Goal: Communication & Community: Answer question/provide support

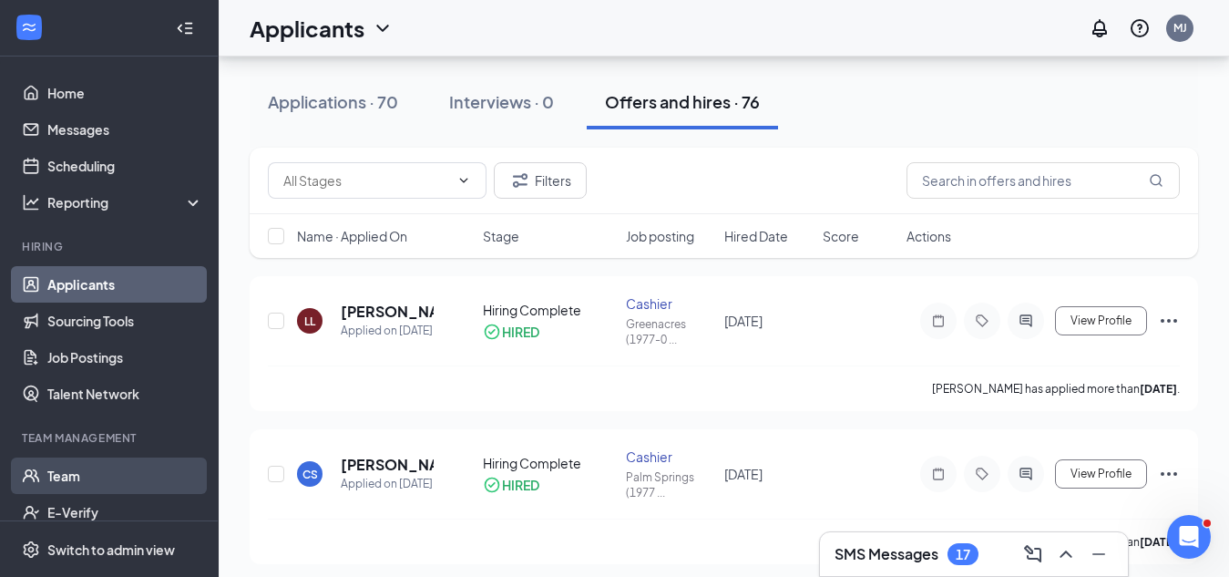
click at [58, 479] on link "Team" at bounding box center [125, 475] width 156 height 36
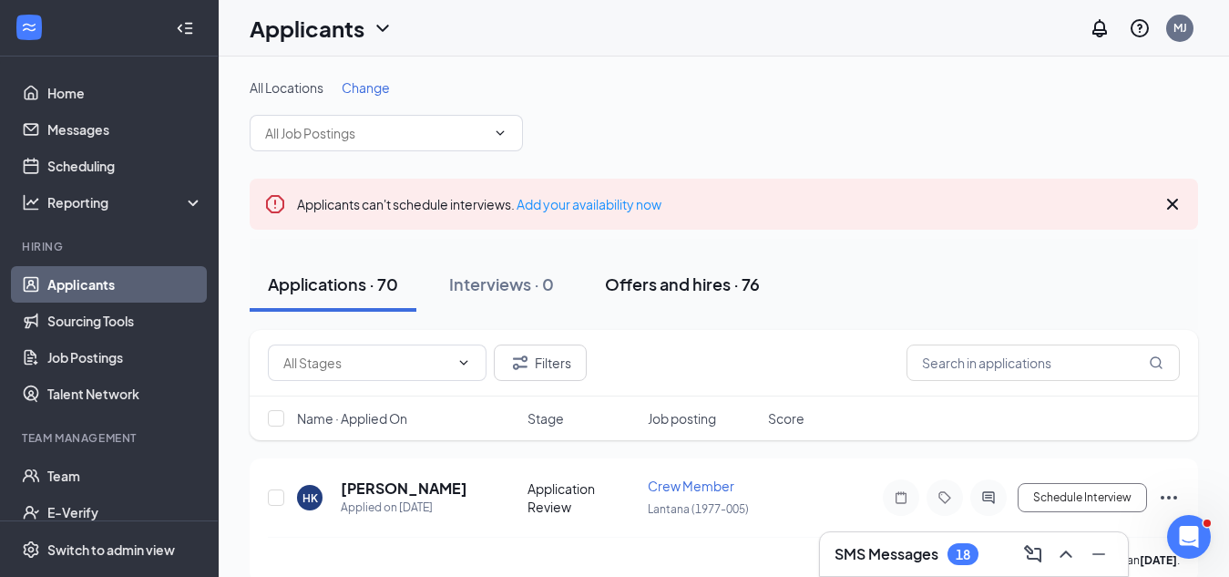
click at [647, 283] on div "Offers and hires · 76" at bounding box center [682, 283] width 155 height 23
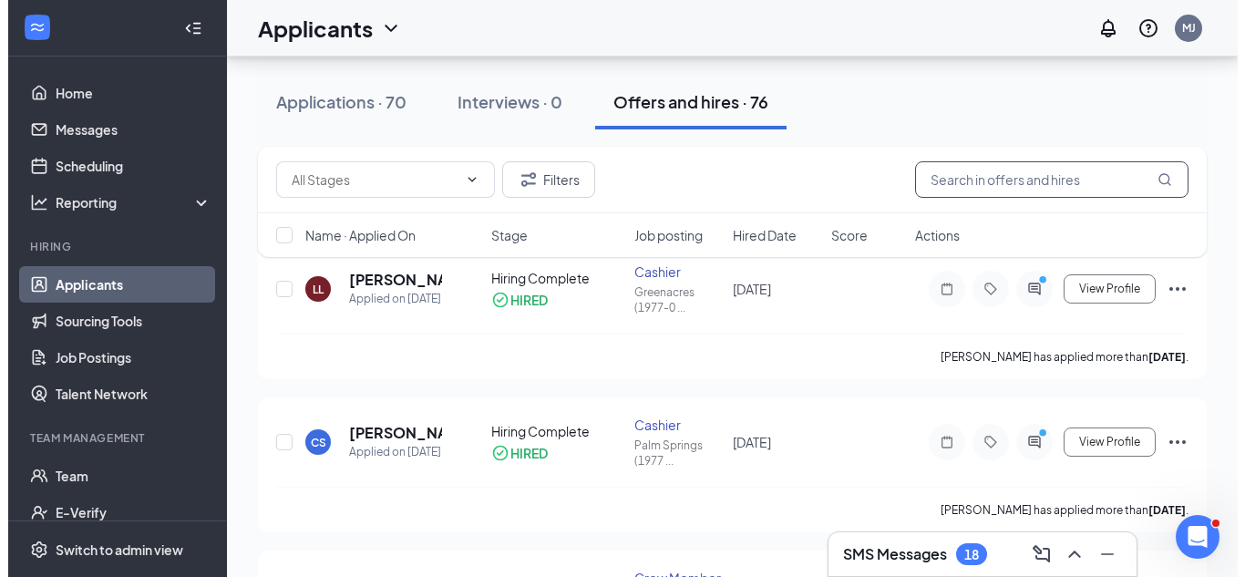
scroll to position [182, 0]
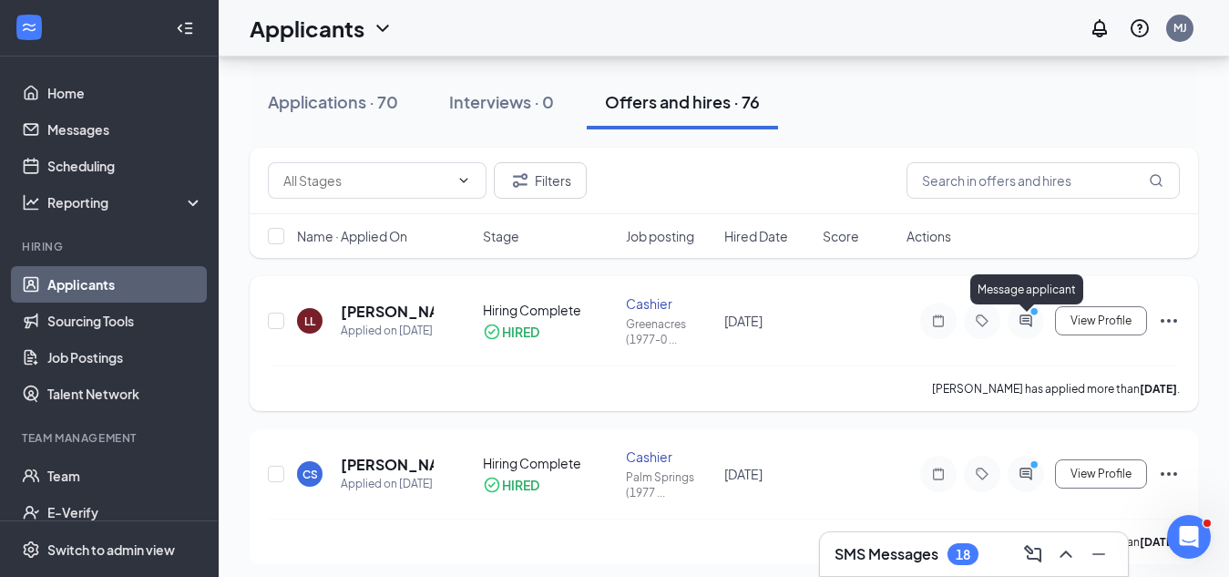
click at [1027, 319] on icon "PrimaryDot" at bounding box center [1037, 313] width 22 height 15
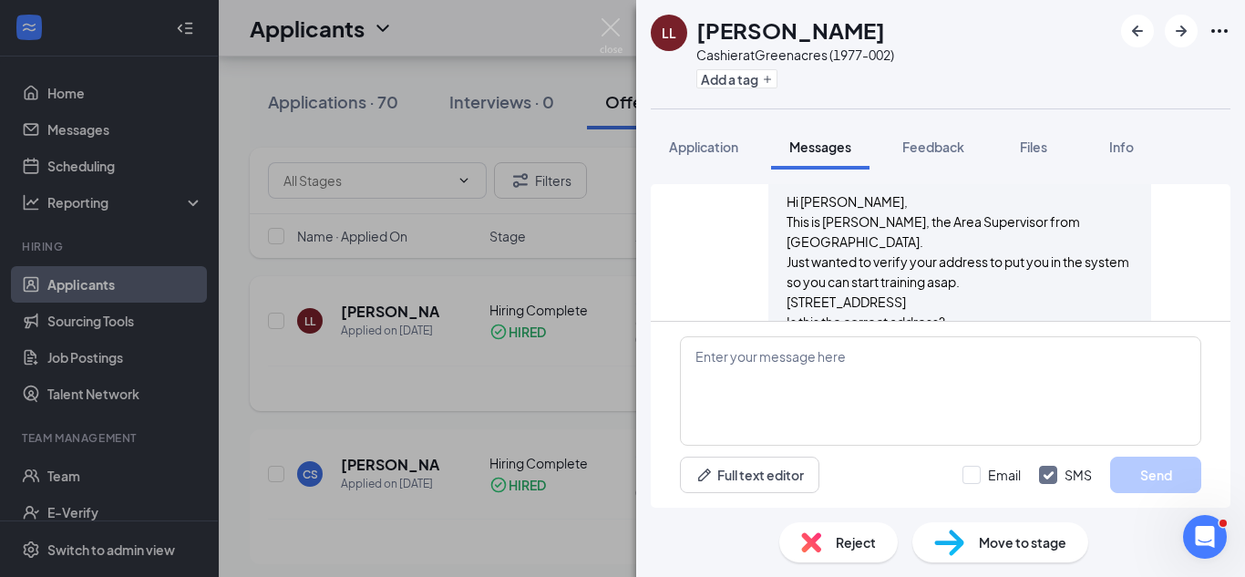
scroll to position [722, 0]
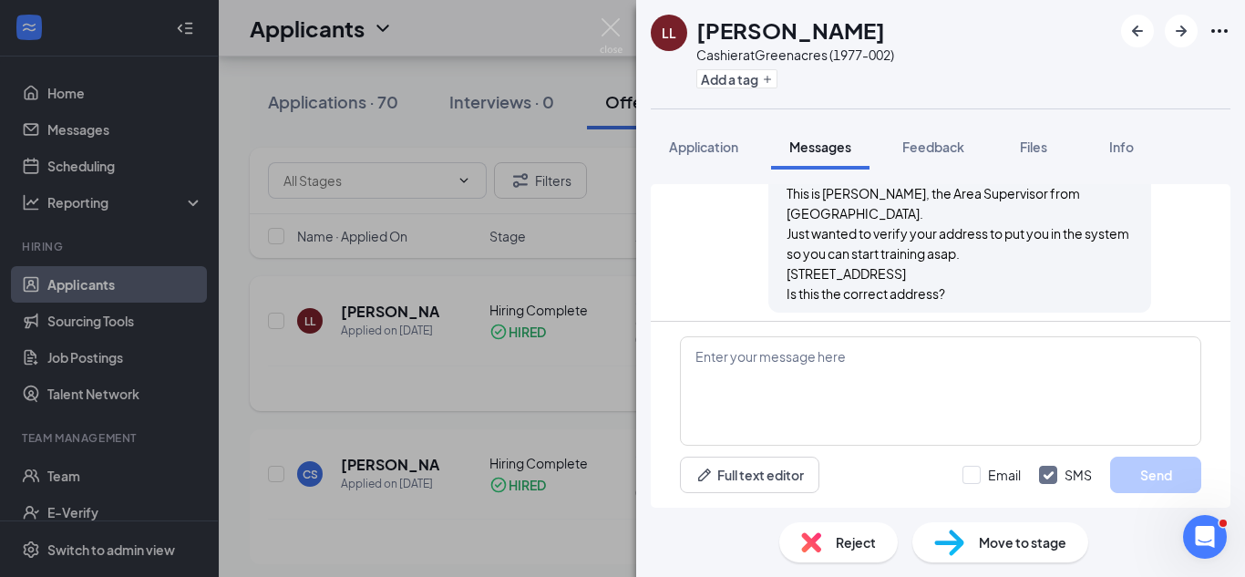
scroll to position [813, 0]
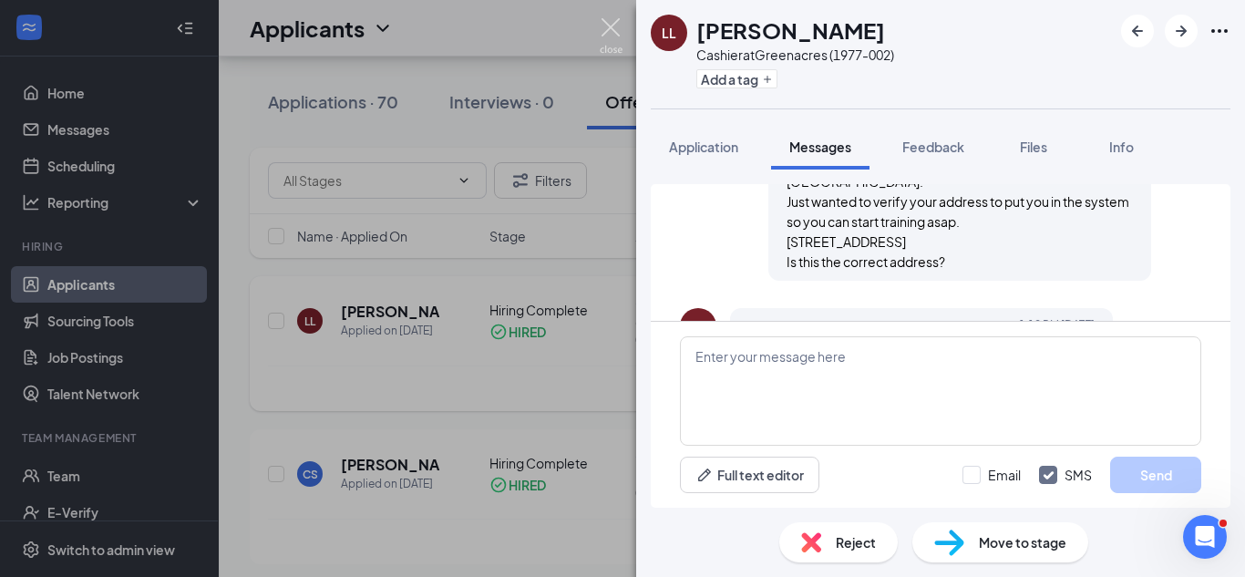
click at [608, 25] on img at bounding box center [611, 36] width 23 height 36
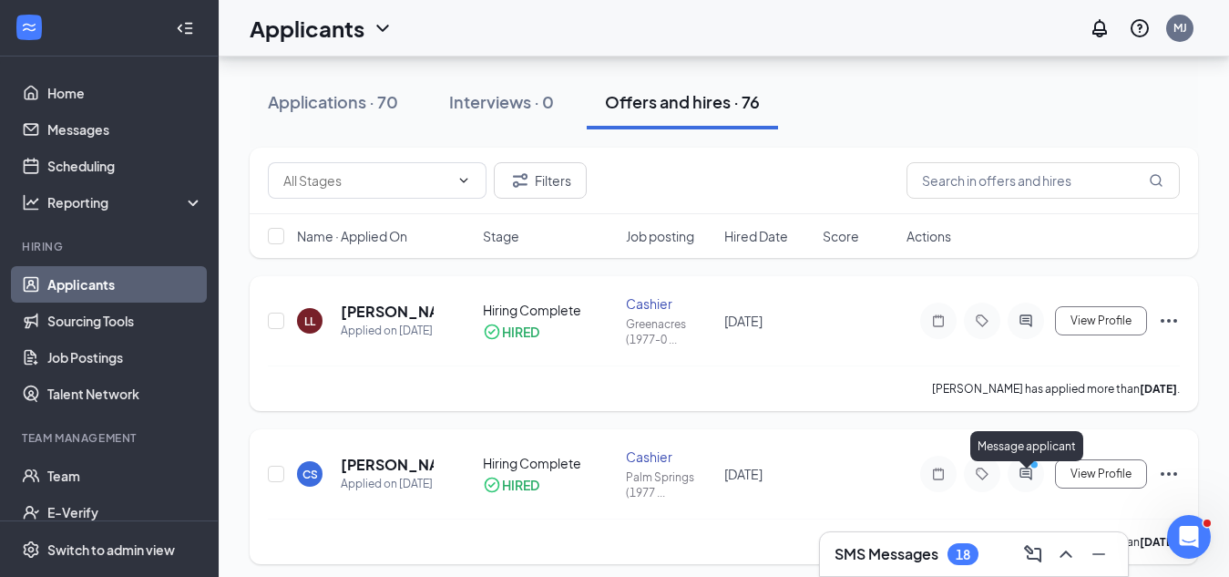
click at [1030, 474] on icon "PrimaryDot" at bounding box center [1037, 466] width 22 height 15
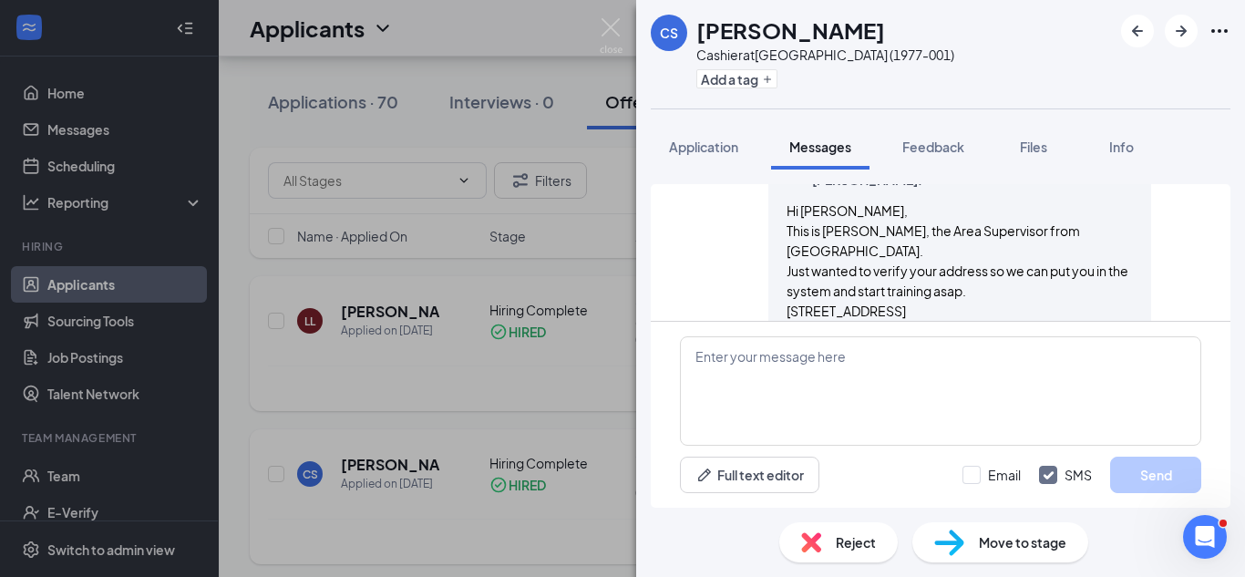
scroll to position [853, 0]
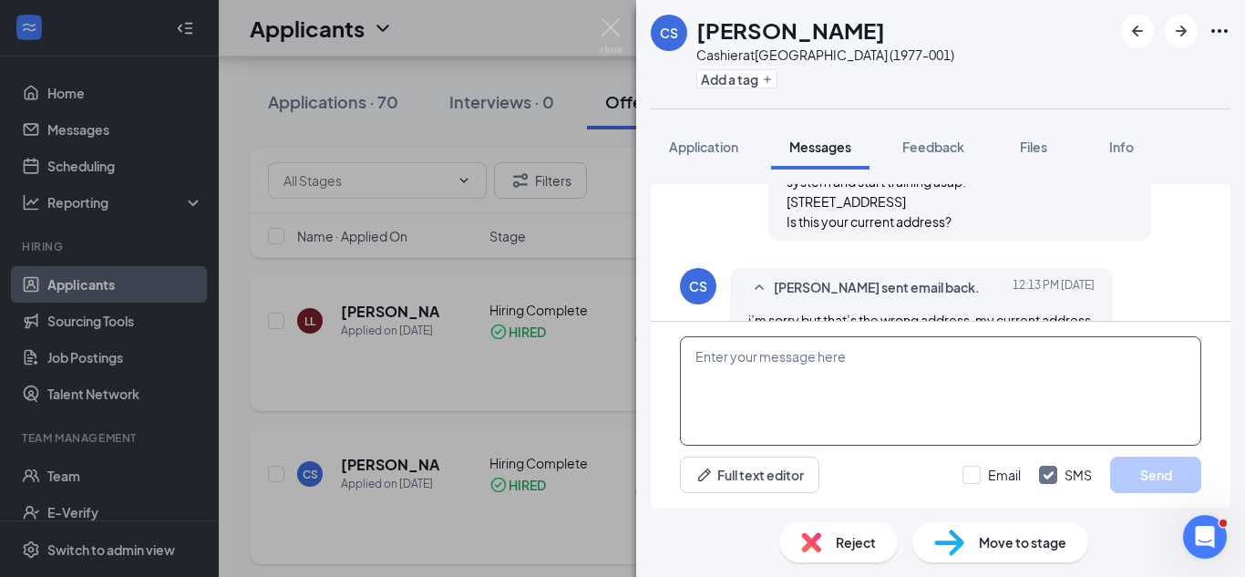
click at [819, 365] on textarea at bounding box center [940, 390] width 521 height 109
click at [829, 361] on textarea at bounding box center [940, 390] width 521 height 109
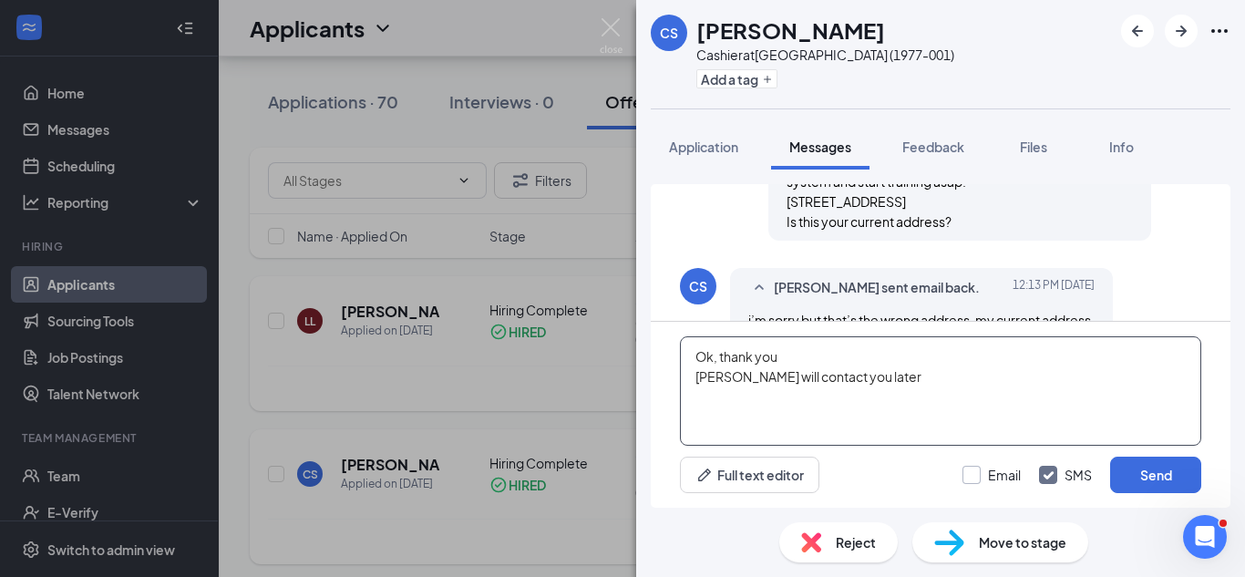
type textarea "Ok, thank you [PERSON_NAME] will contact you later"
click at [971, 479] on input "Email" at bounding box center [991, 475] width 58 height 18
checkbox input "true"
click at [873, 382] on textarea "Ok, thank you [PERSON_NAME] will contact you later" at bounding box center [940, 390] width 521 height 109
type textarea "O"
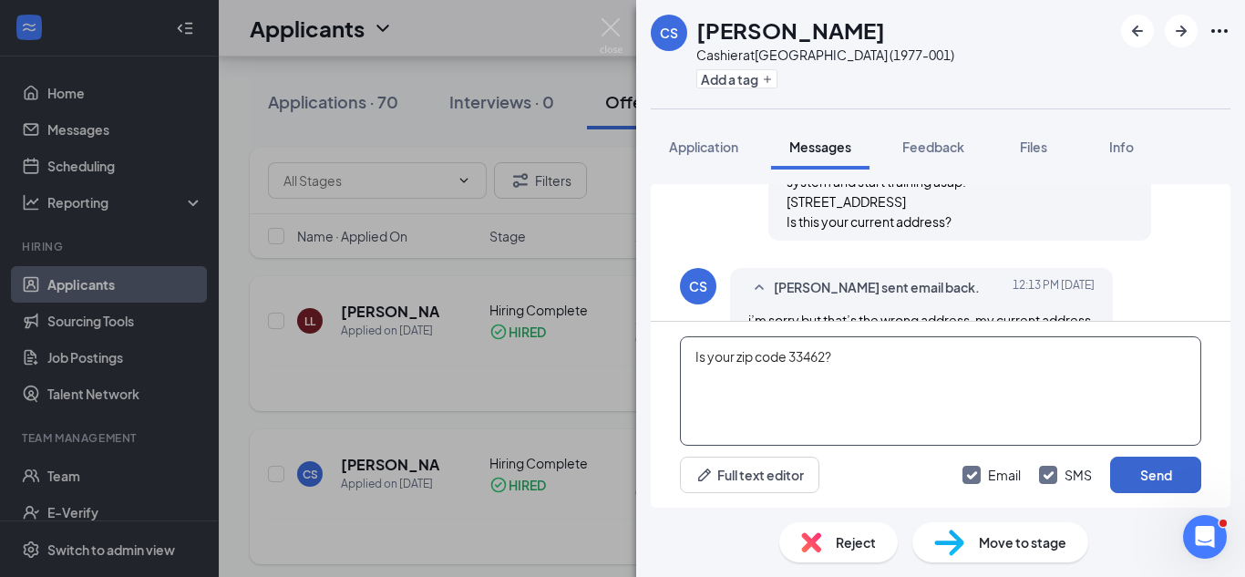
type textarea "Is your zip code 33462?"
click at [1133, 470] on button "Send" at bounding box center [1155, 474] width 91 height 36
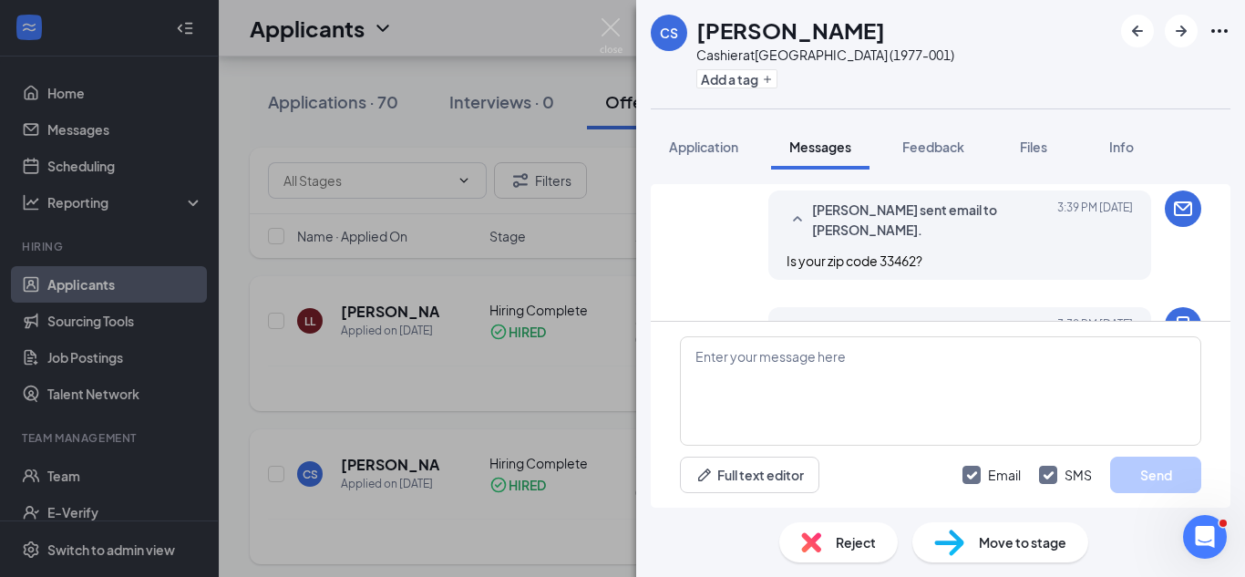
scroll to position [1050, 0]
click at [610, 20] on img at bounding box center [611, 36] width 23 height 36
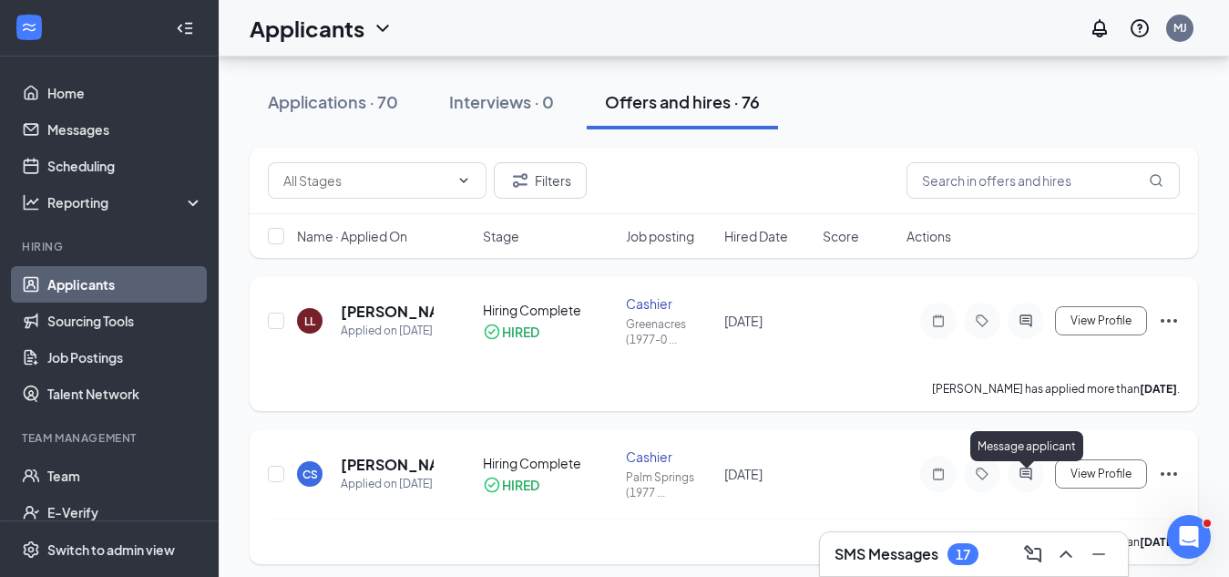
click at [1025, 479] on icon "ActiveChat" at bounding box center [1026, 473] width 12 height 12
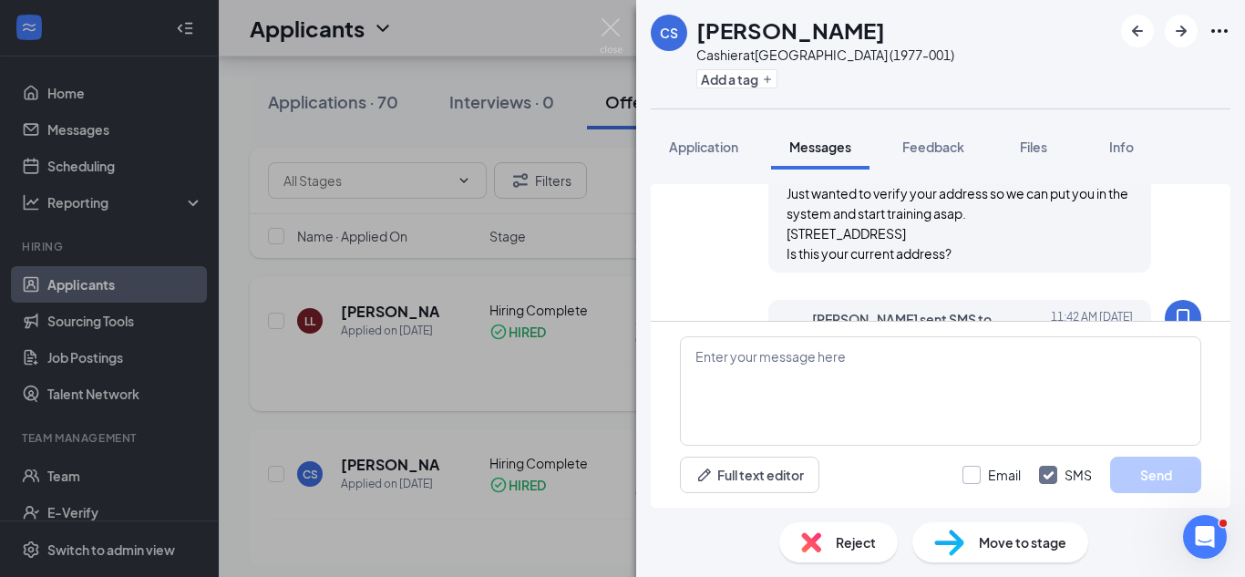
scroll to position [878, 0]
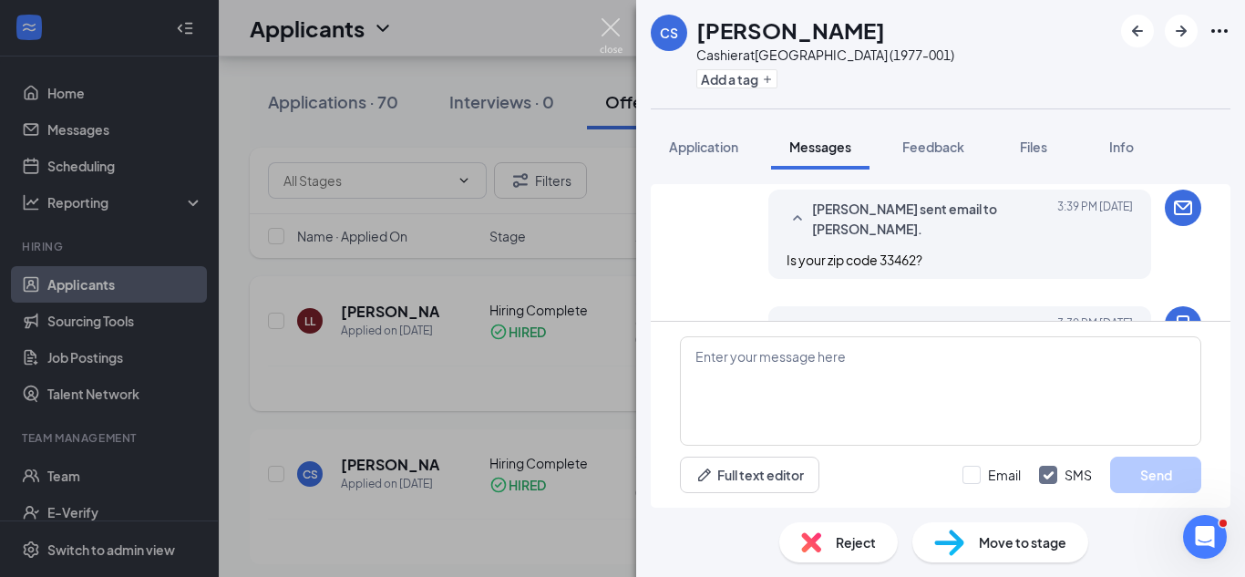
click at [609, 26] on img at bounding box center [611, 36] width 23 height 36
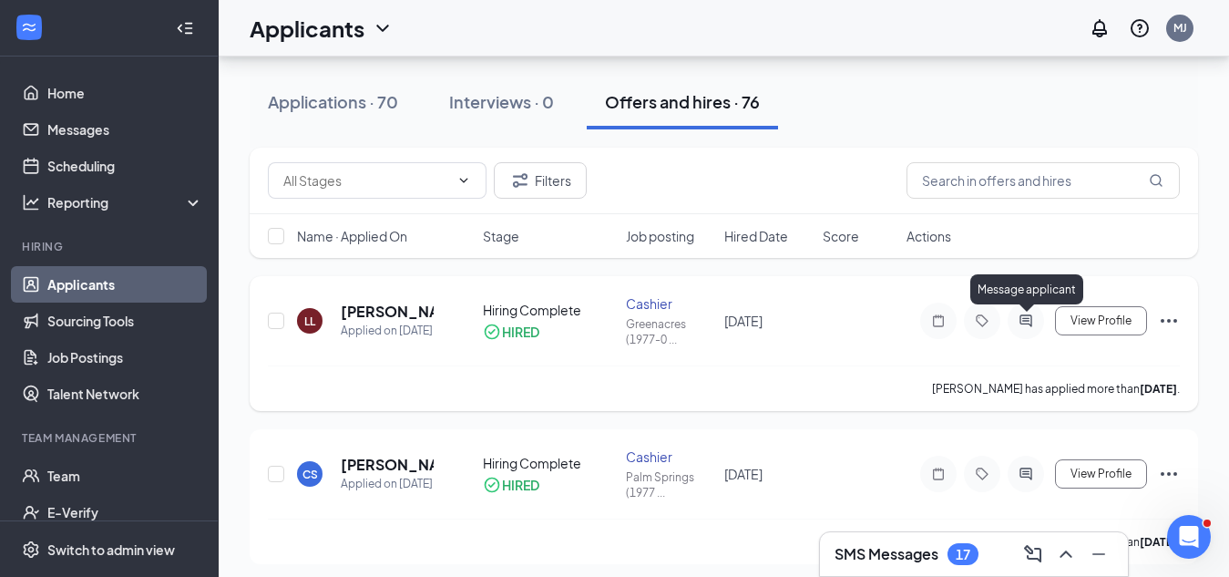
click at [1022, 320] on icon "ActiveChat" at bounding box center [1026, 320] width 22 height 15
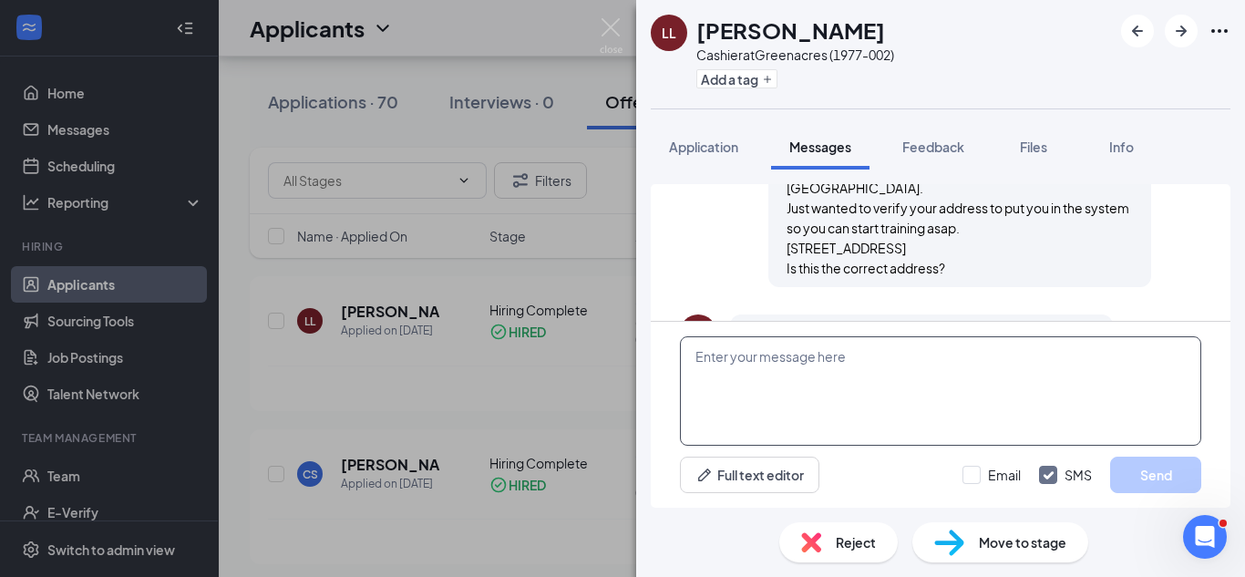
scroll to position [813, 0]
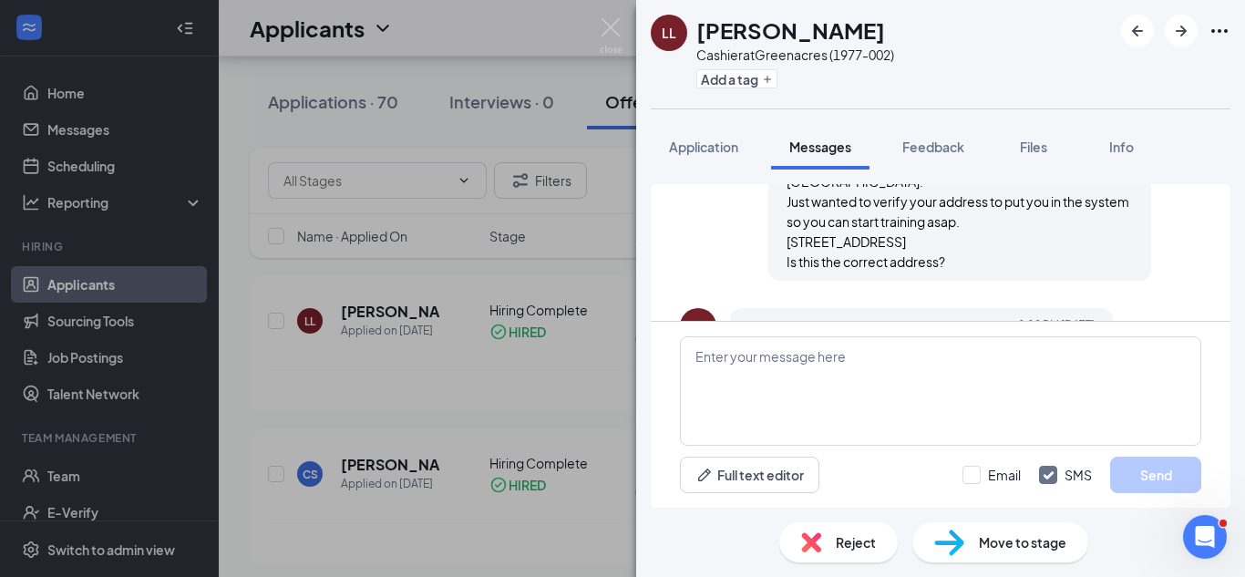
scroll to position [722, 0]
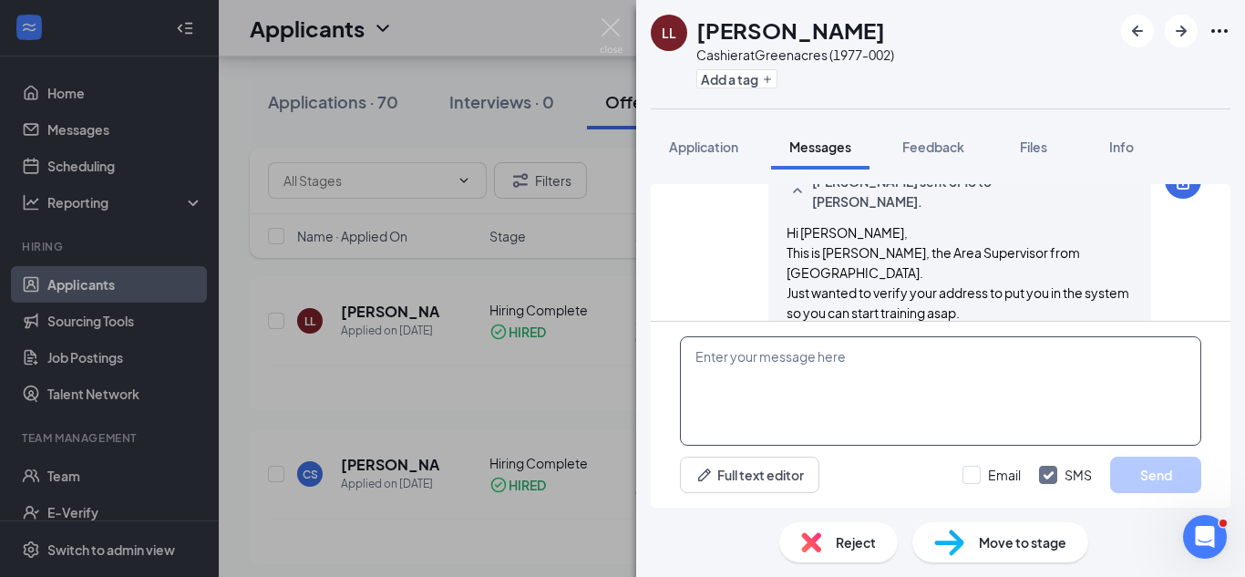
click at [816, 352] on textarea at bounding box center [940, 390] width 521 height 109
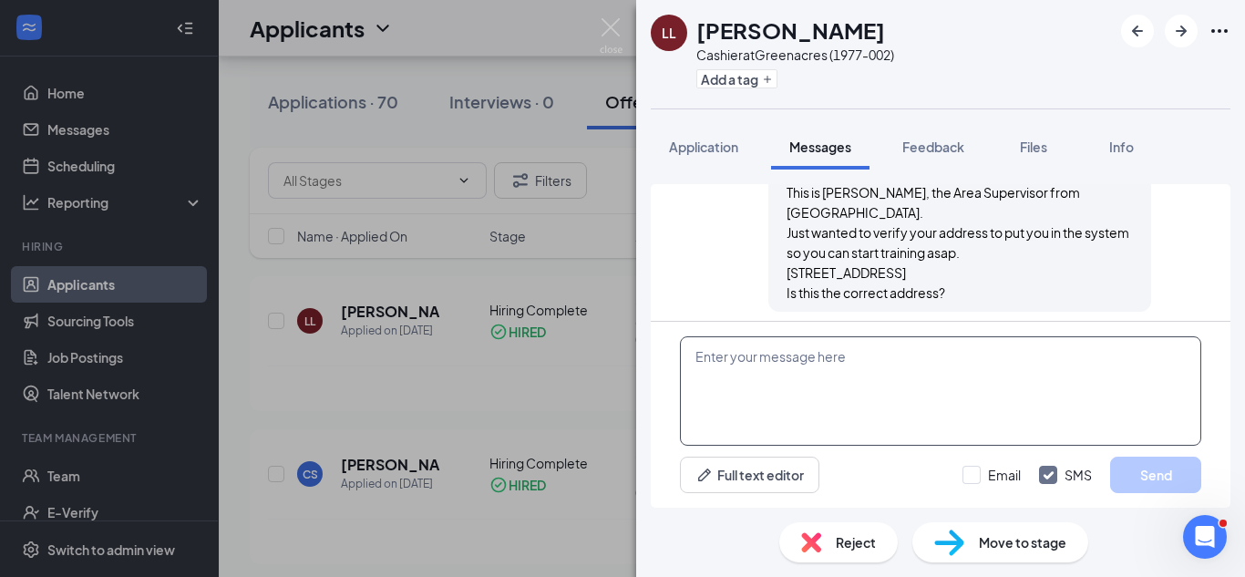
scroll to position [813, 0]
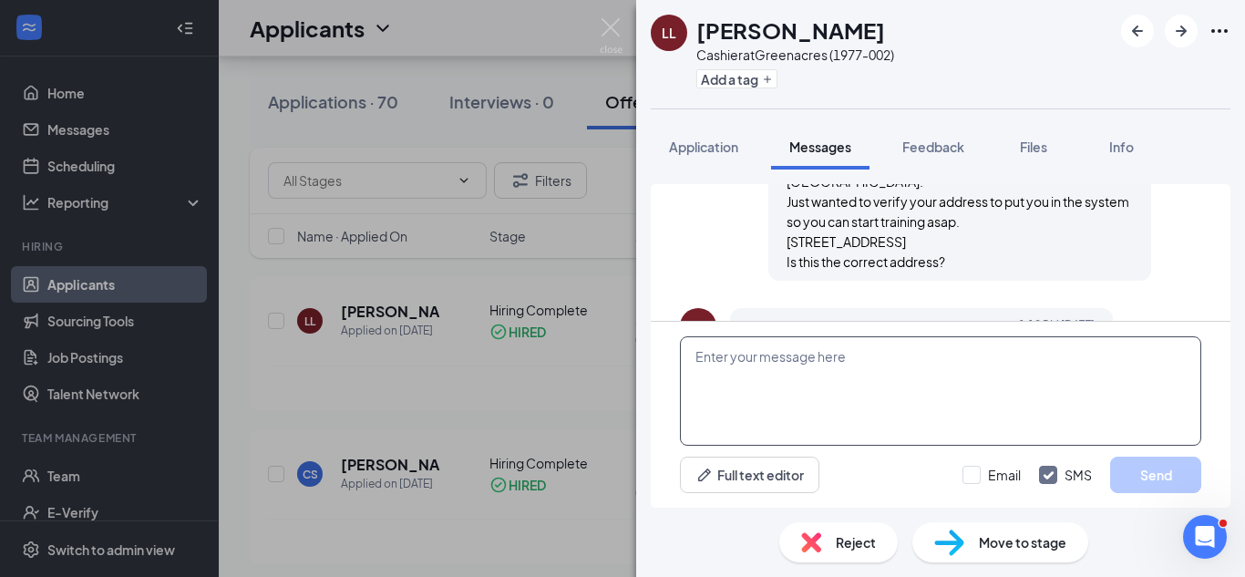
click at [803, 362] on textarea at bounding box center [940, 390] width 521 height 109
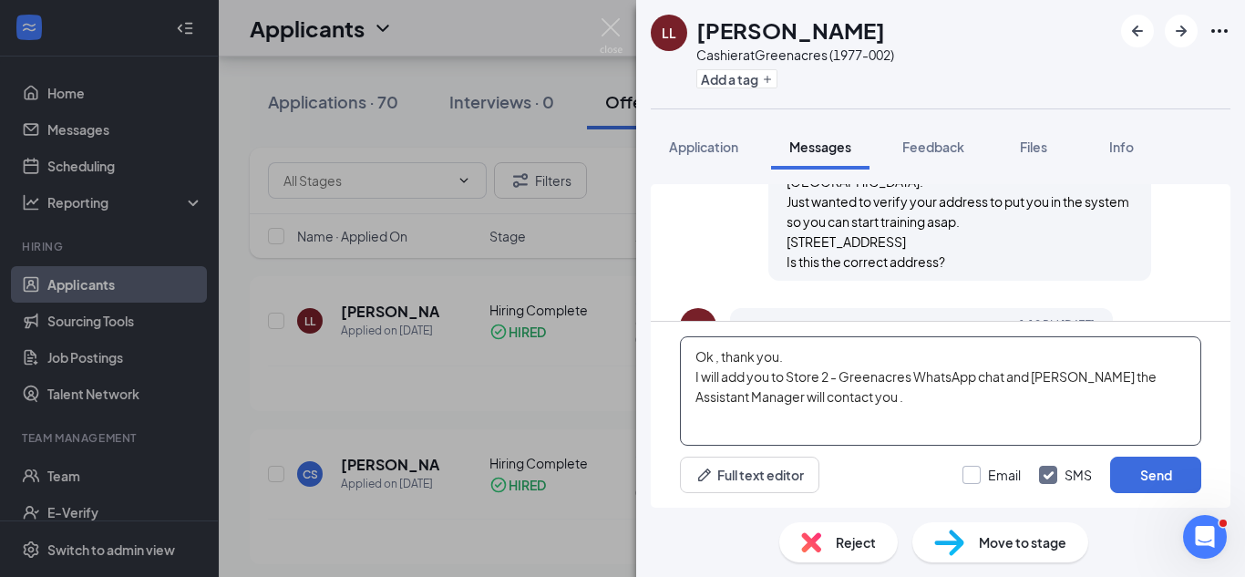
type textarea "Ok , thank you. I will add you to Store 2 - Greenacres WhatsApp chat and [PERSO…"
click at [975, 475] on input "Email" at bounding box center [991, 475] width 58 height 18
checkbox input "true"
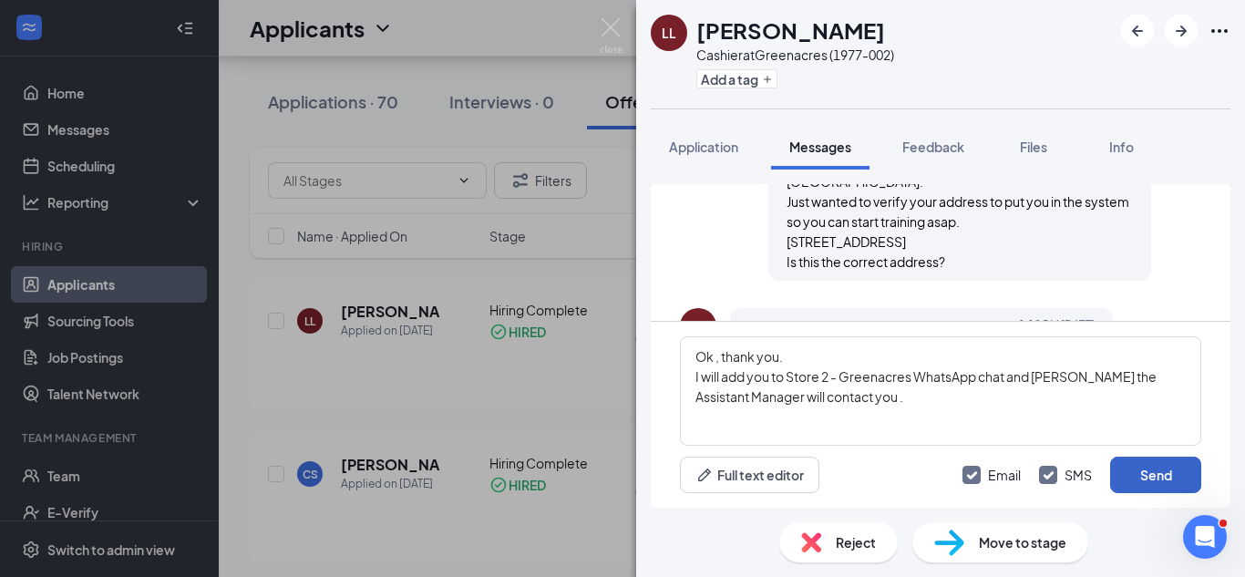
click at [1133, 471] on button "Send" at bounding box center [1155, 474] width 91 height 36
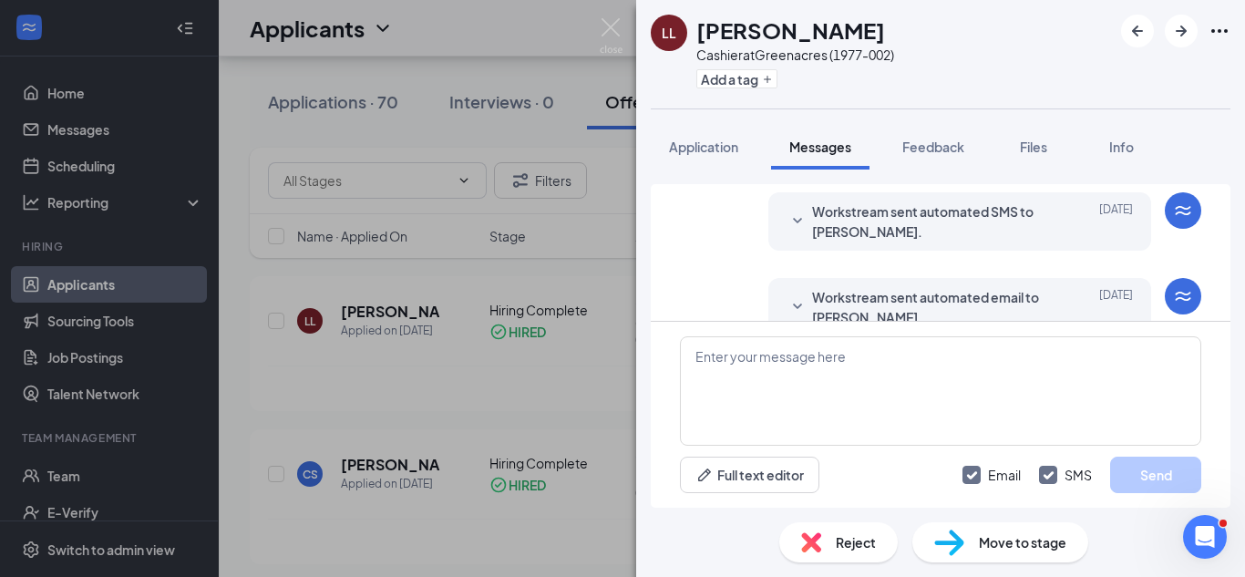
scroll to position [0, 0]
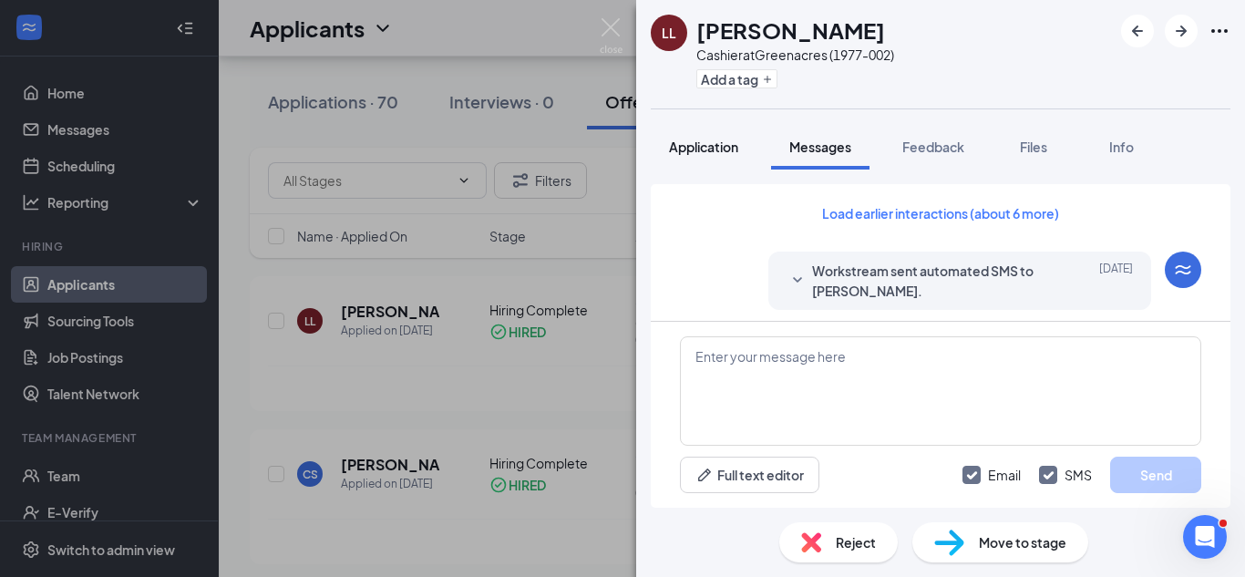
click at [695, 146] on span "Application" at bounding box center [703, 146] width 69 height 16
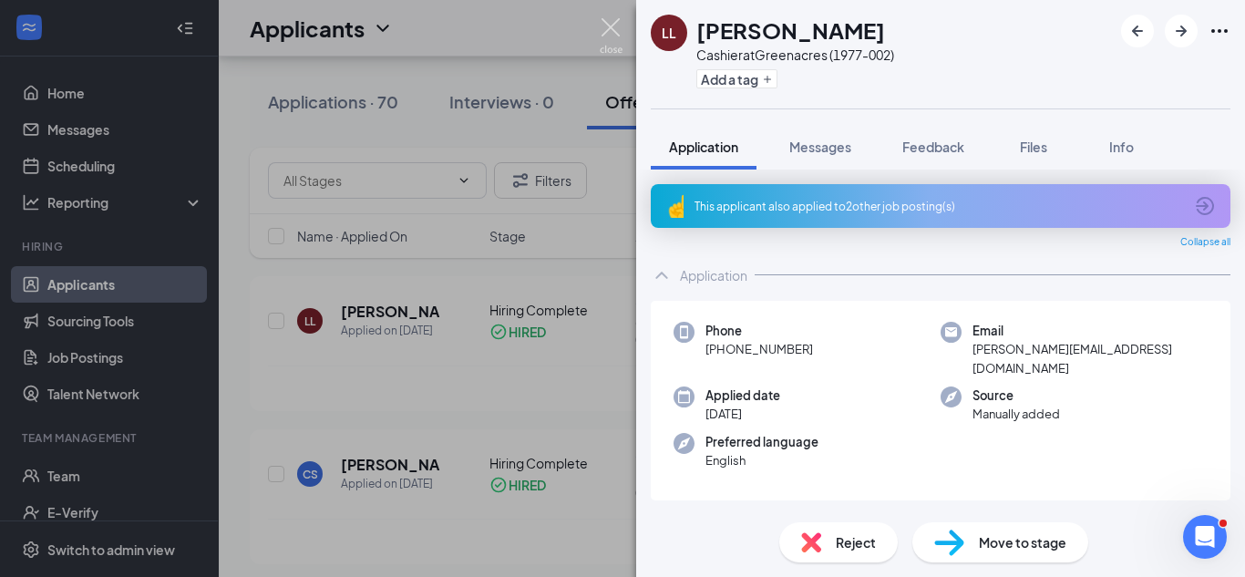
click at [608, 24] on img at bounding box center [611, 36] width 23 height 36
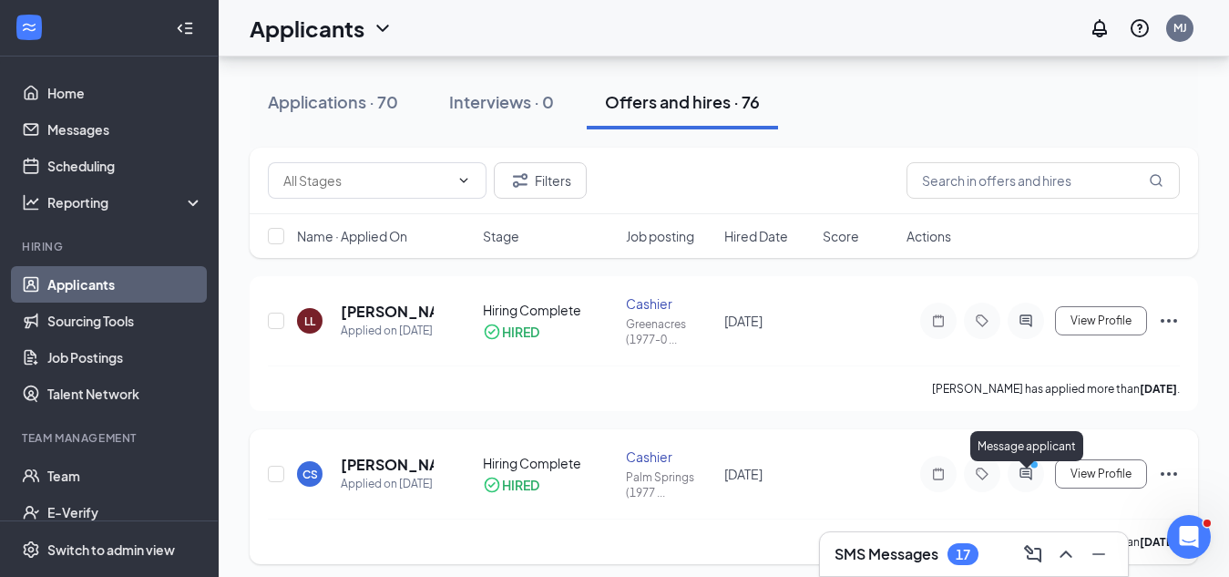
click at [1028, 474] on icon "PrimaryDot" at bounding box center [1037, 466] width 22 height 15
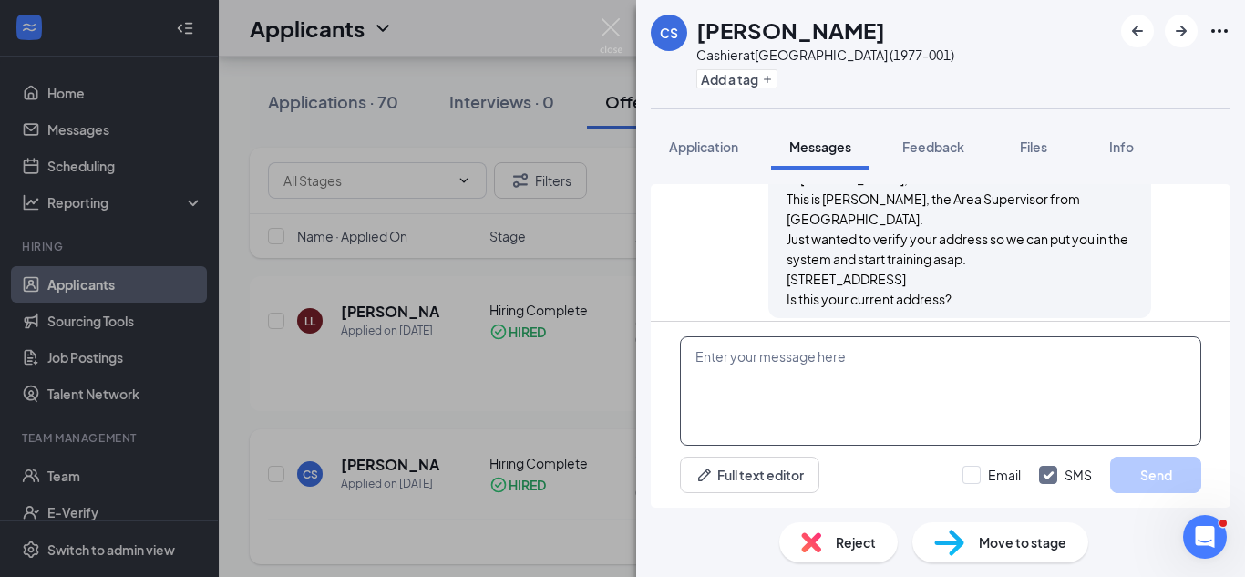
scroll to position [977, 0]
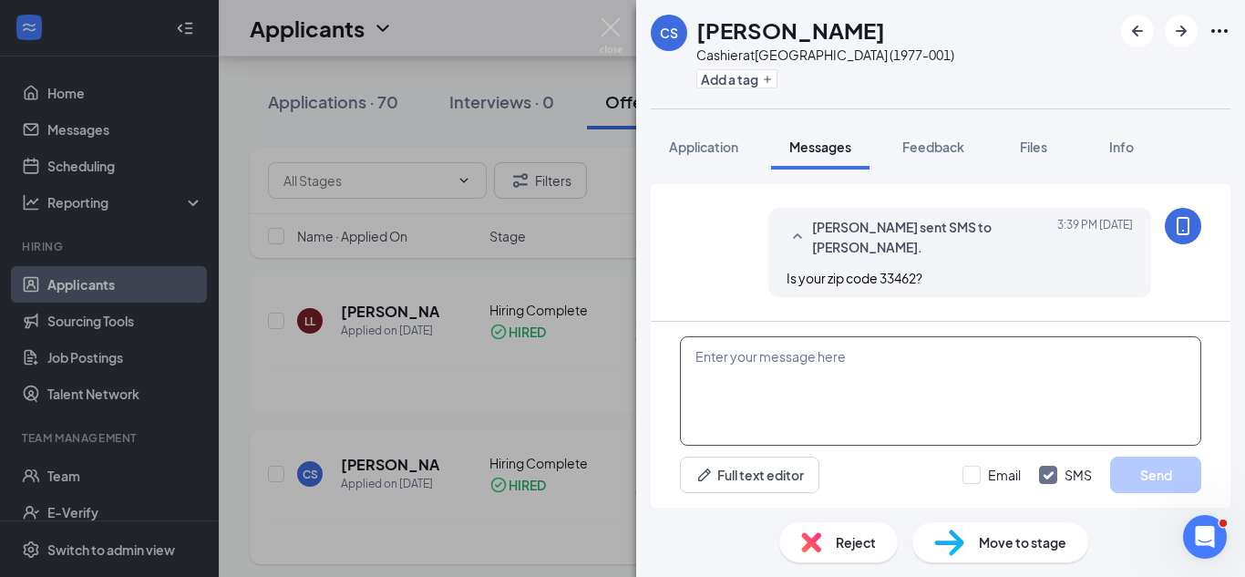
click at [844, 356] on textarea at bounding box center [940, 390] width 521 height 109
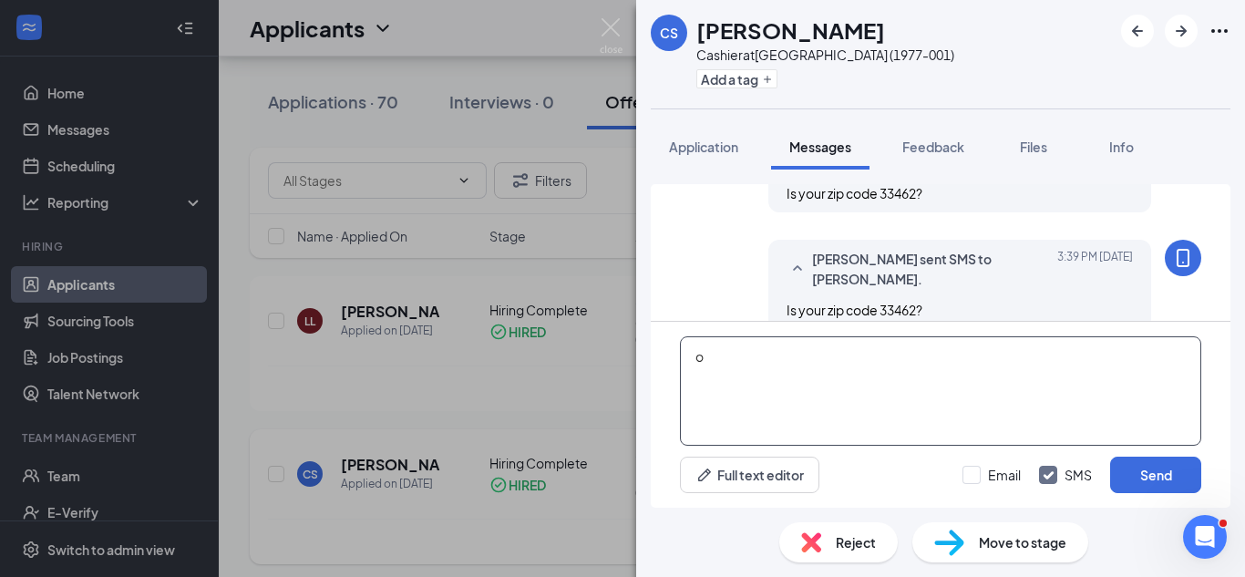
scroll to position [977, 0]
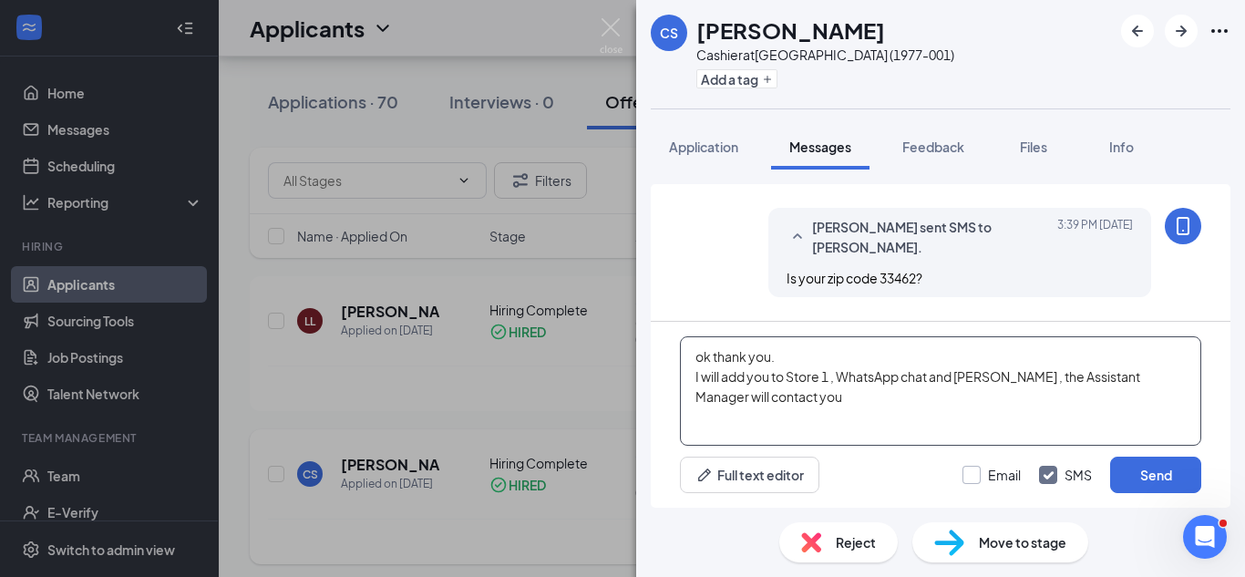
type textarea "ok thank you. I will add you to Store 1 , WhatsApp chat and [PERSON_NAME] , the…"
click at [971, 471] on input "Email" at bounding box center [991, 475] width 58 height 18
checkbox input "true"
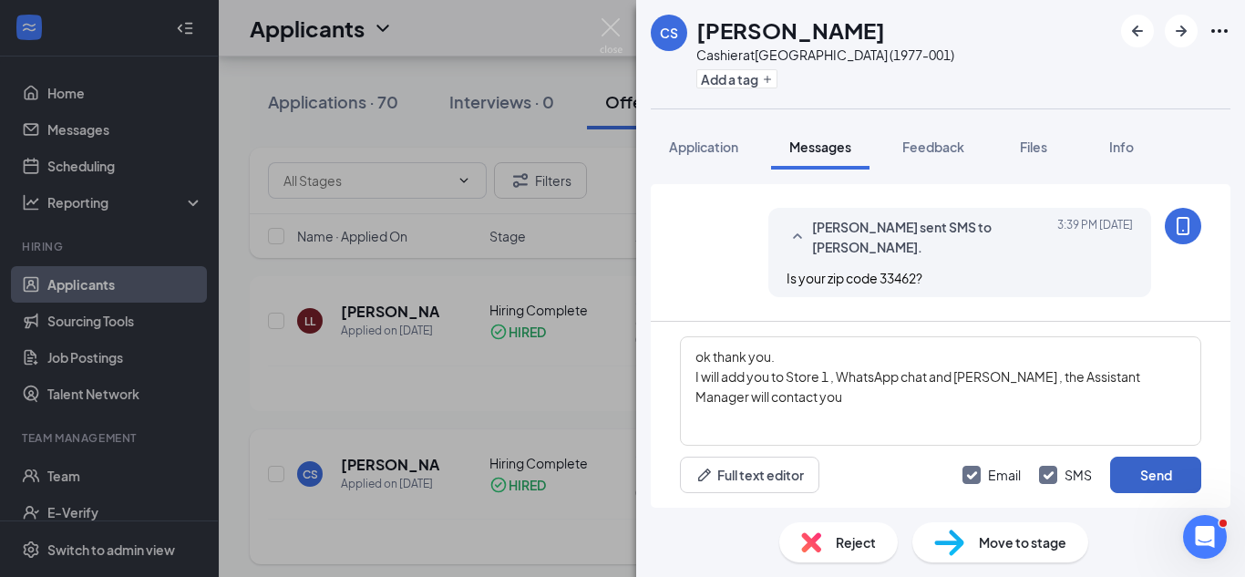
click at [1139, 467] on button "Send" at bounding box center [1155, 474] width 91 height 36
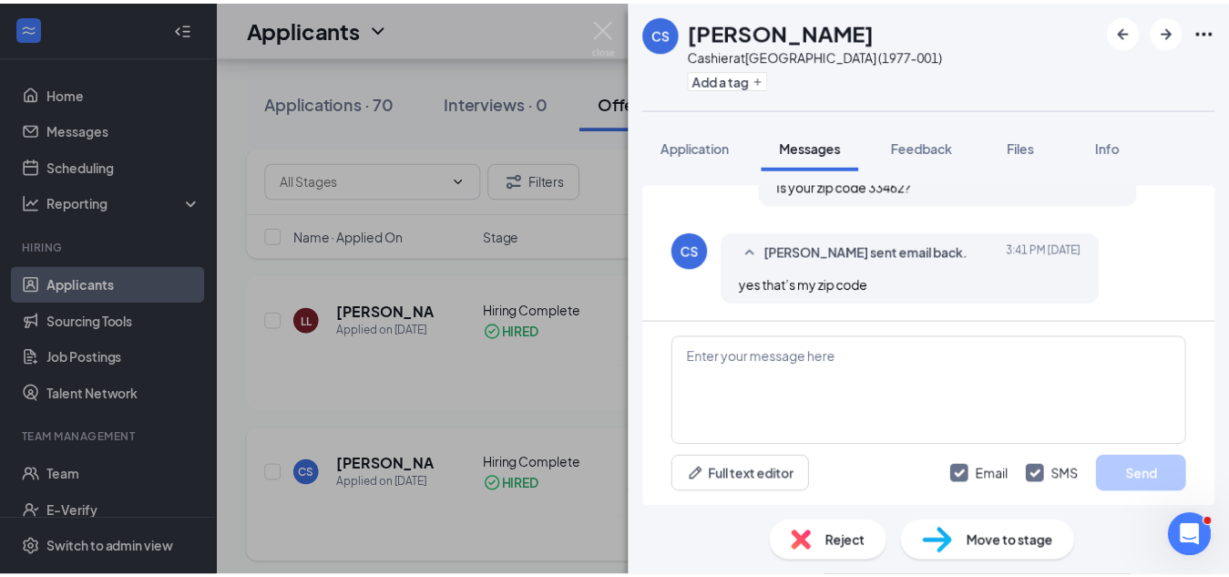
scroll to position [1254, 0]
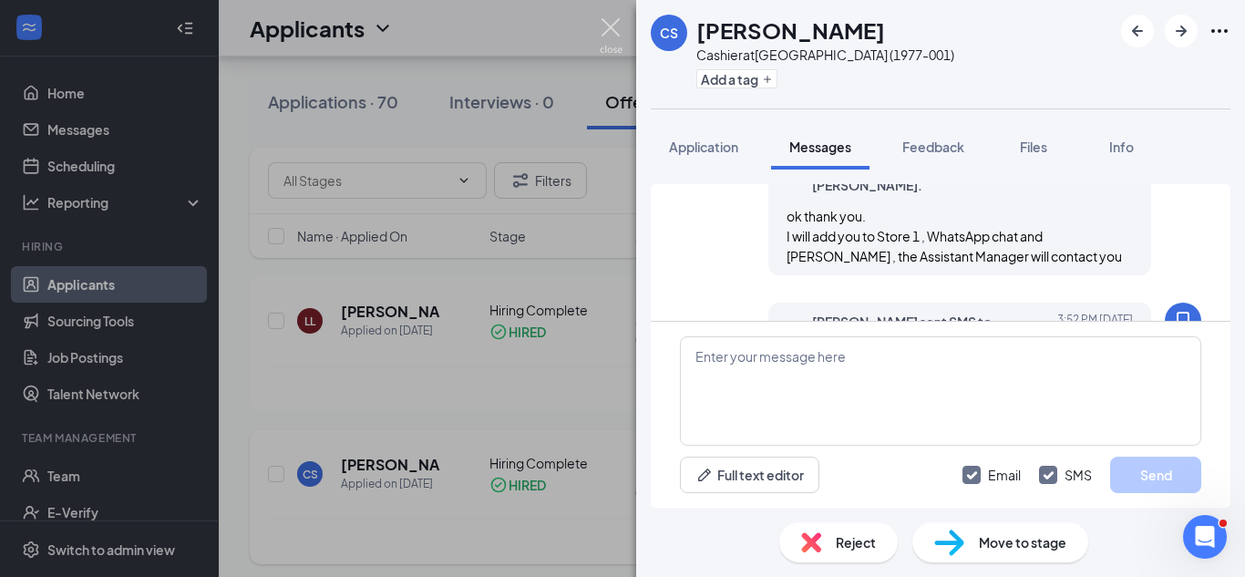
click at [612, 25] on img at bounding box center [611, 36] width 23 height 36
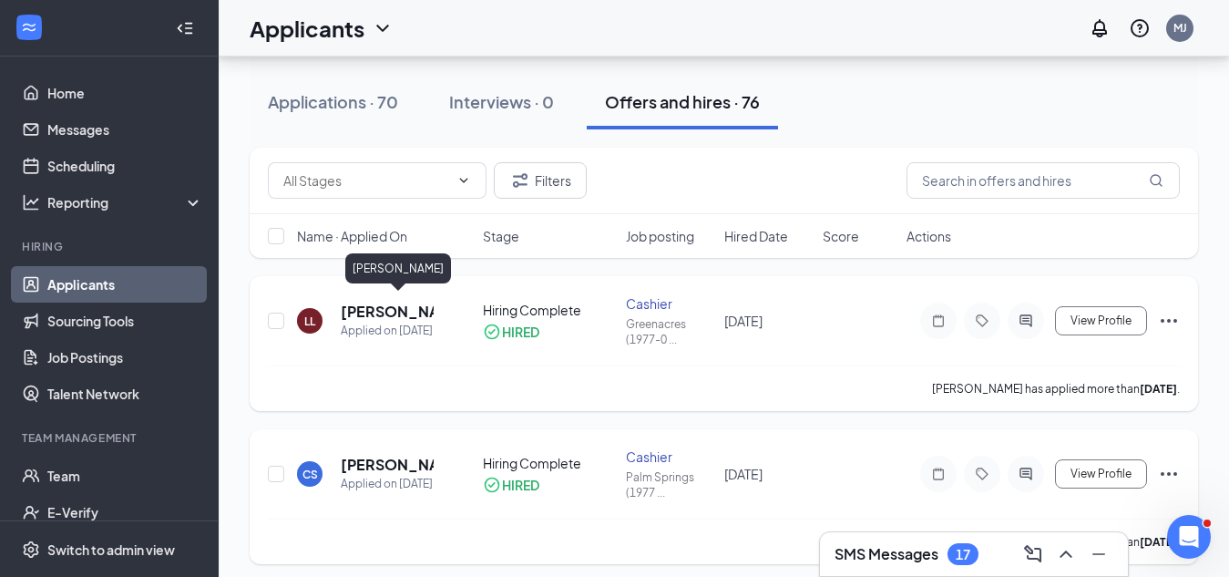
click at [387, 302] on h5 "[PERSON_NAME]" at bounding box center [387, 312] width 93 height 20
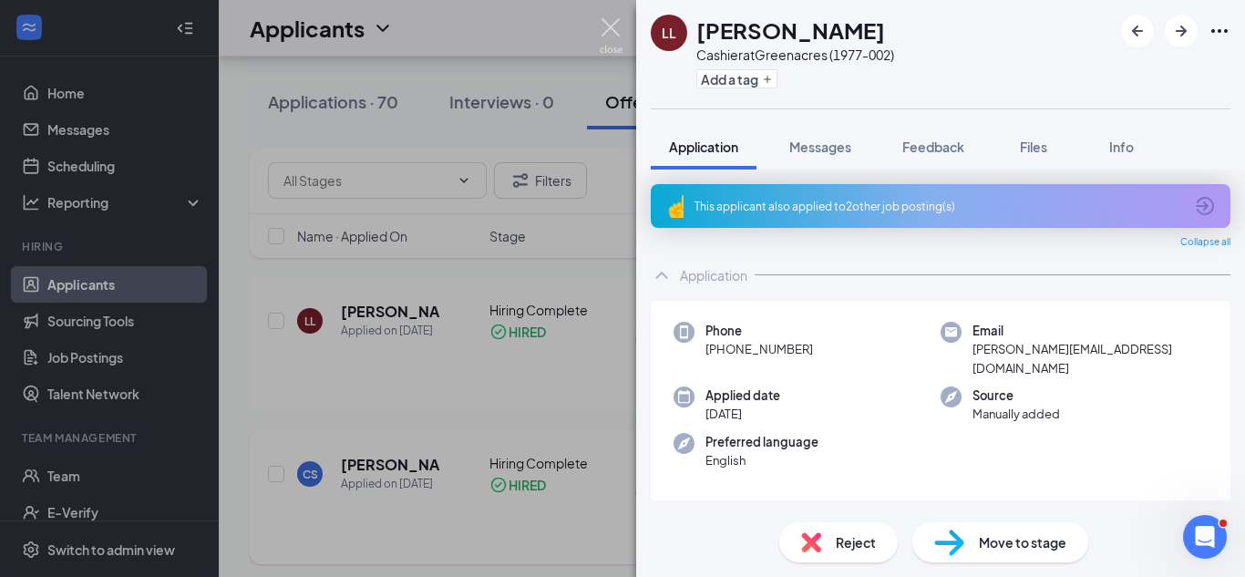
click at [615, 27] on img at bounding box center [611, 36] width 23 height 36
